Goal: Transaction & Acquisition: Purchase product/service

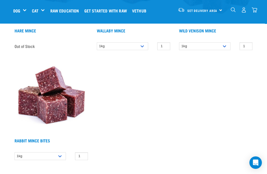
scroll to position [384, 0]
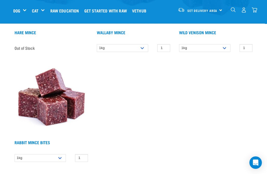
click at [220, 9] on div "Set Delivery Area North Island South Island" at bounding box center [200, 10] width 51 height 12
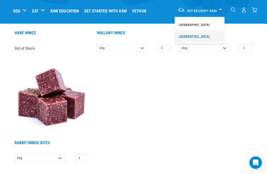
click at [194, 34] on link "[GEOGRAPHIC_DATA]" at bounding box center [200, 35] width 50 height 11
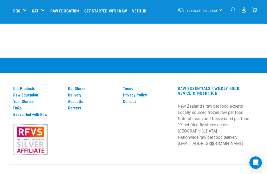
scroll to position [597, 0]
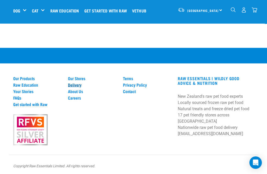
click at [81, 83] on link "Delivery" at bounding box center [92, 84] width 49 height 5
click at [70, 84] on link "Delivery" at bounding box center [92, 84] width 49 height 5
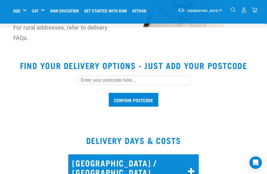
scroll to position [135, 0]
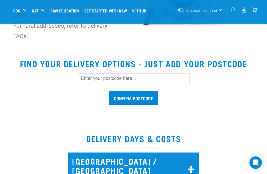
click at [106, 77] on input "text" at bounding box center [134, 78] width 112 height 10
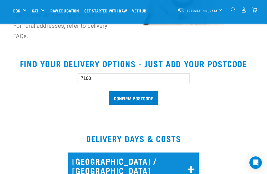
type input "7100"
click at [133, 96] on input "Confirm postcode" at bounding box center [134, 98] width 50 height 14
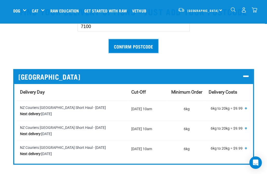
scroll to position [197, 0]
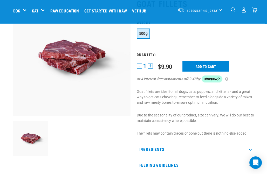
scroll to position [20, 0]
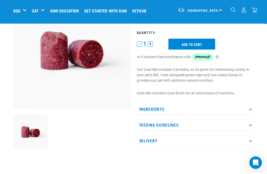
scroll to position [47, 0]
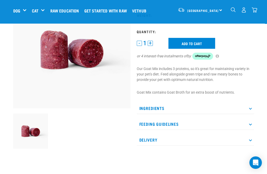
click at [250, 109] on icon at bounding box center [250, 108] width 3 height 3
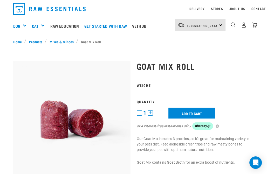
scroll to position [0, 0]
